Goal: Navigation & Orientation: Find specific page/section

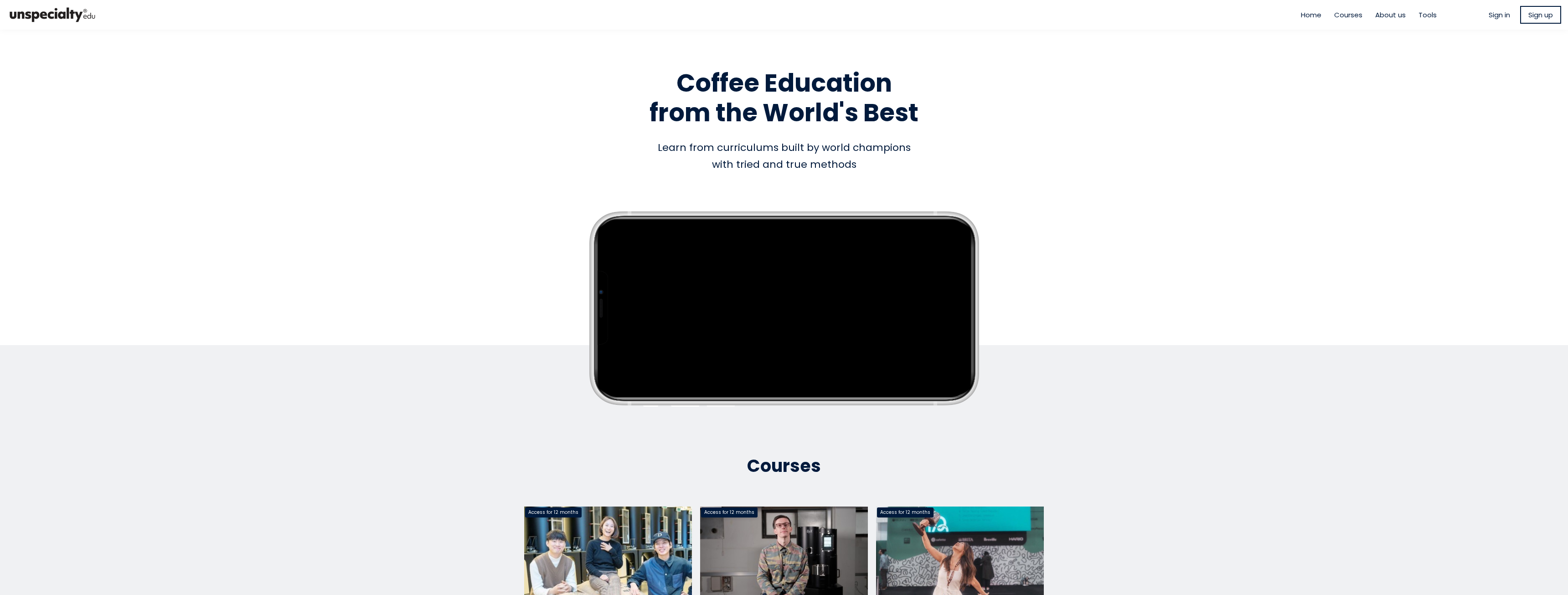
drag, startPoint x: 1115, startPoint y: 410, endPoint x: 1086, endPoint y: -40, distance: 450.9
click at [1391, 14] on span "About us" at bounding box center [1391, 15] width 31 height 11
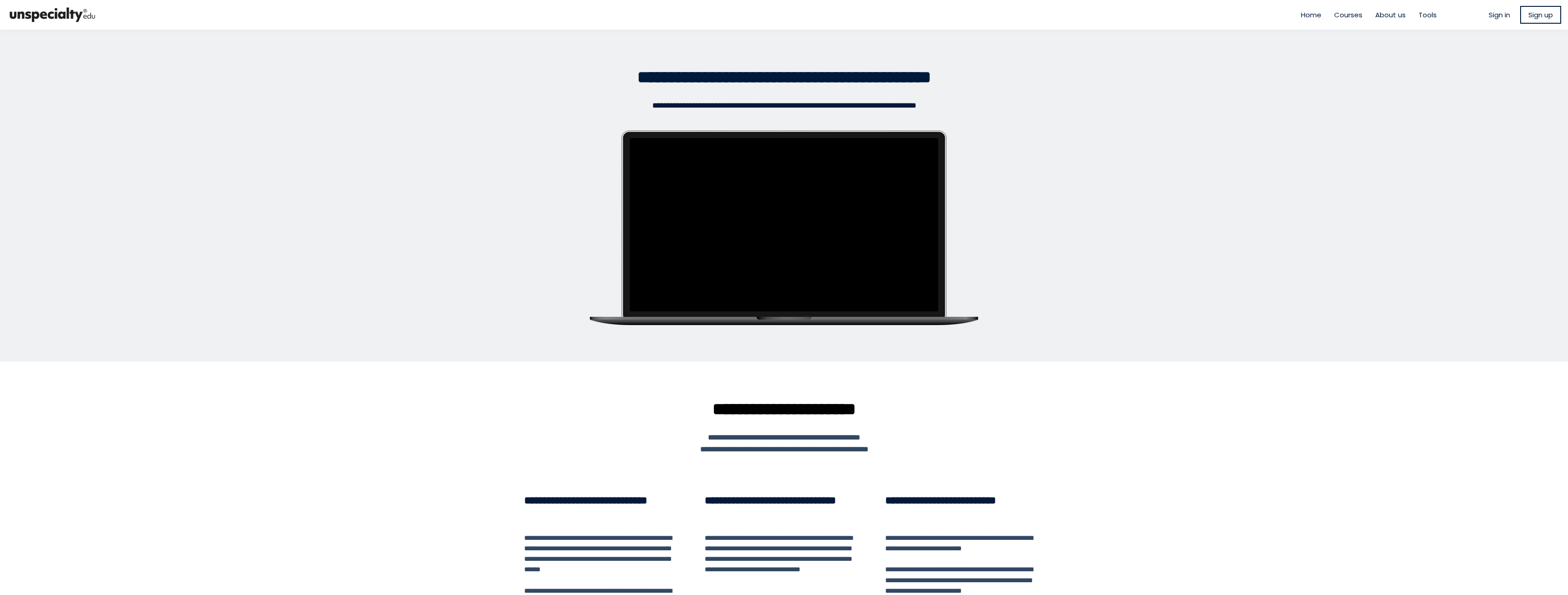
drag, startPoint x: 1332, startPoint y: 24, endPoint x: 1338, endPoint y: 17, distance: 9.2
click at [1333, 23] on div "Home Courses About us Tools" at bounding box center [1368, 15] width 163 height 25
click at [1338, 17] on span "Courses" at bounding box center [1348, 15] width 28 height 11
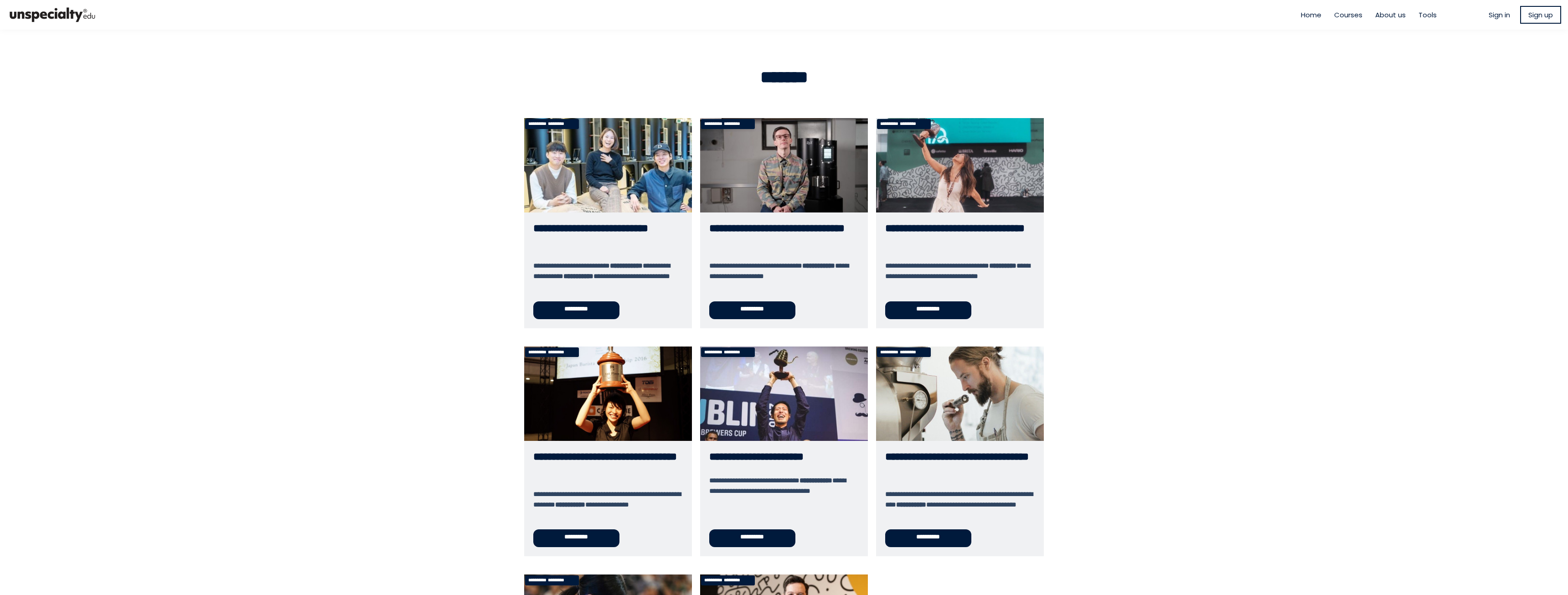
click at [1418, 14] on span "Tools" at bounding box center [1427, 15] width 19 height 11
